Goal: Task Accomplishment & Management: Manage account settings

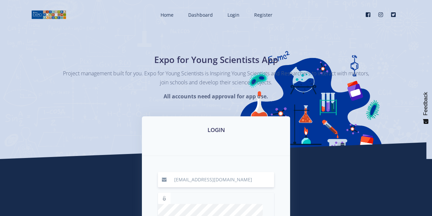
type input "[EMAIL_ADDRESS][DOMAIN_NAME]"
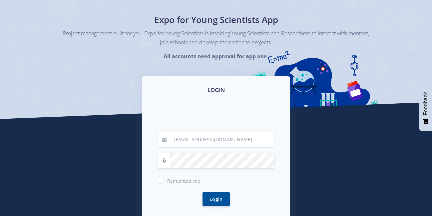
scroll to position [40, 0]
click at [167, 181] on label "Remember me" at bounding box center [183, 179] width 33 height 5
click at [167, 180] on input "Remember me" at bounding box center [169, 178] width 4 height 4
checkbox input "true"
drag, startPoint x: 213, startPoint y: 201, endPoint x: 211, endPoint y: 198, distance: 4.0
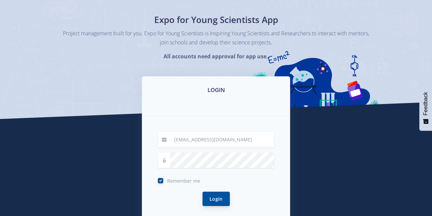
click at [211, 199] on button "Login" at bounding box center [216, 199] width 27 height 14
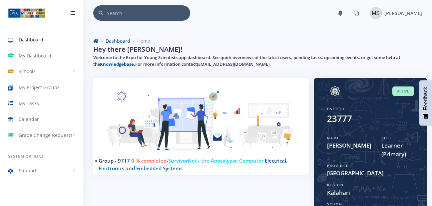
scroll to position [5, 5]
click at [265, 180] on div "Group - 9717 0 % completed - SurvivorNet - the Apocalypse Computer Electrical, …" at bounding box center [201, 169] width 226 height 182
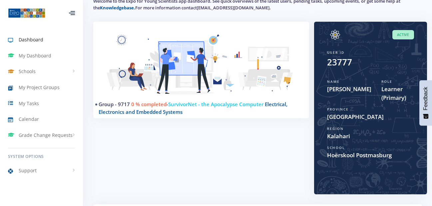
scroll to position [0, 0]
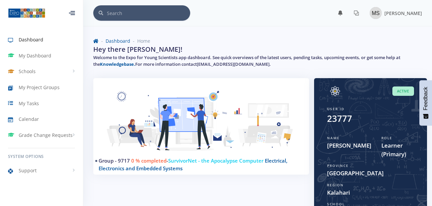
click at [333, 63] on h5 "Welcome to the Expo for Young Scientists app dashboard. See quick overviews of …" at bounding box center [257, 60] width 329 height 13
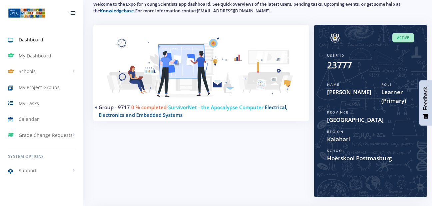
scroll to position [67, 0]
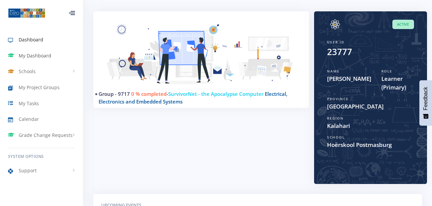
click at [21, 56] on span "My Dashboard" at bounding box center [35, 55] width 33 height 7
